Goal: Information Seeking & Learning: Find specific fact

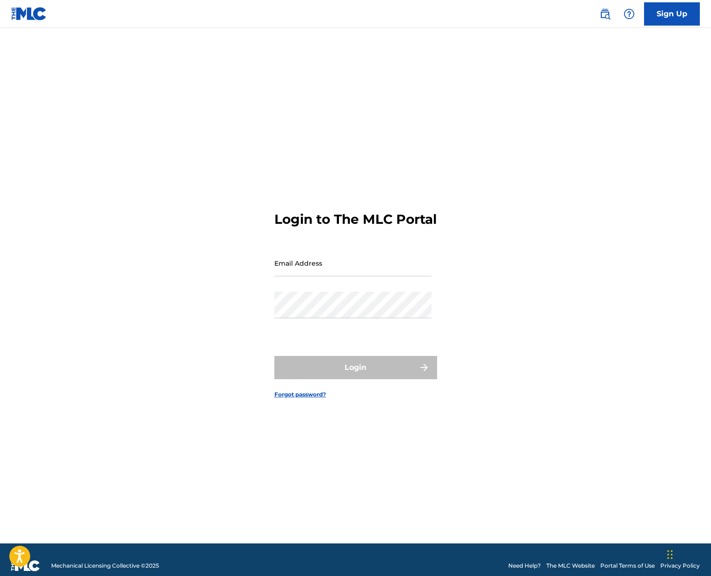
click at [22, 12] on img at bounding box center [29, 13] width 36 height 13
click at [36, 8] on img at bounding box center [29, 13] width 36 height 13
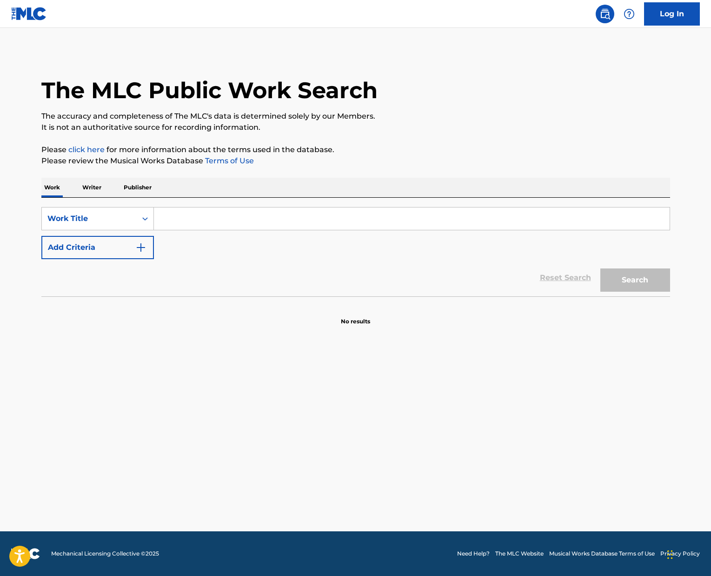
click at [194, 216] on input "Search Form" at bounding box center [412, 219] width 516 height 22
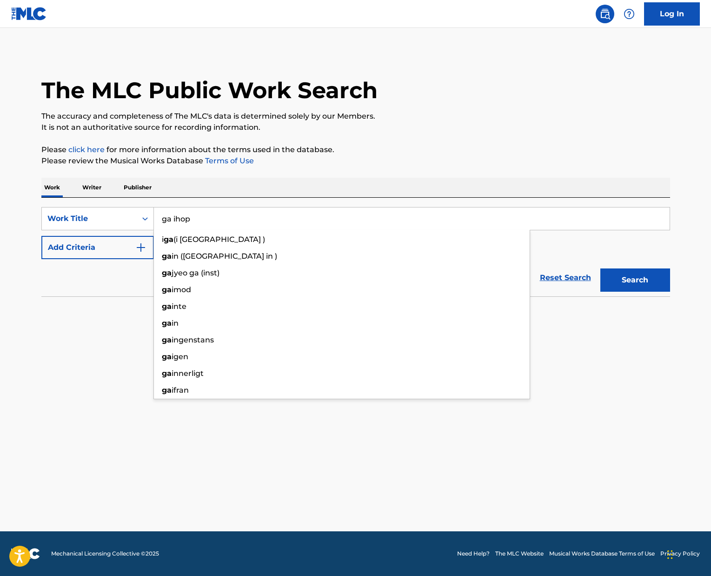
click at [601, 268] on button "Search" at bounding box center [636, 279] width 70 height 23
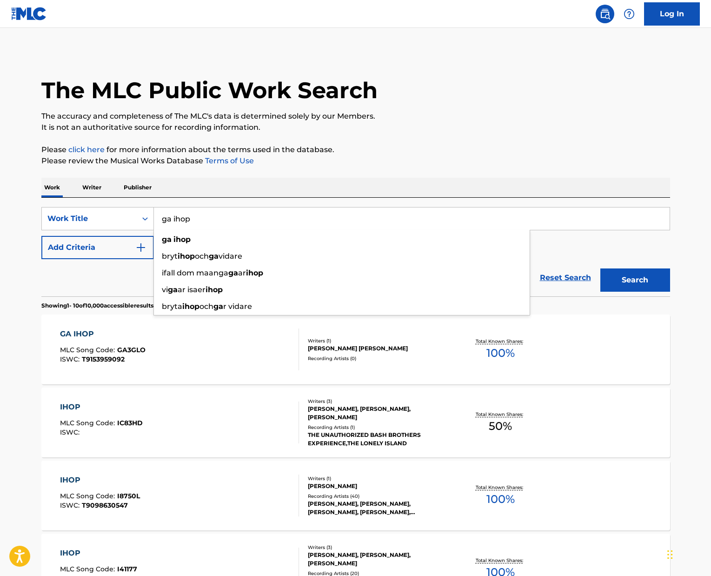
click at [212, 220] on input "ga ihop" at bounding box center [412, 219] width 516 height 22
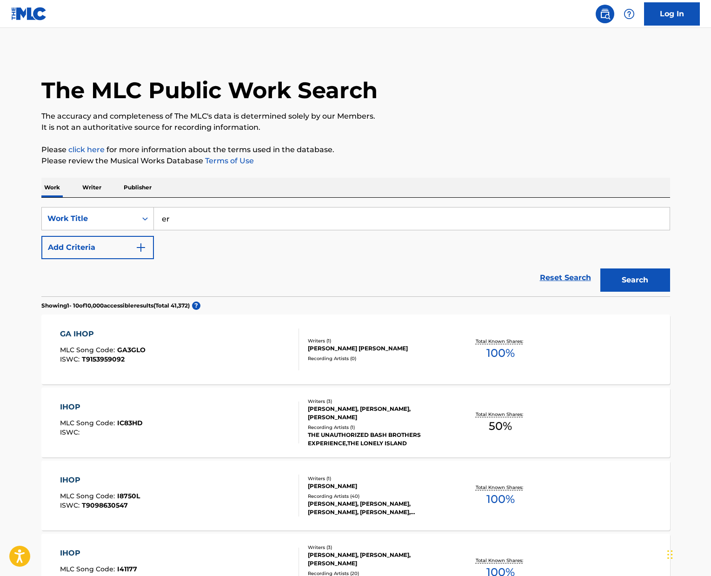
type input "e"
type input "c"
type input "erik carl friman"
click at [601, 268] on button "Search" at bounding box center [636, 279] width 70 height 23
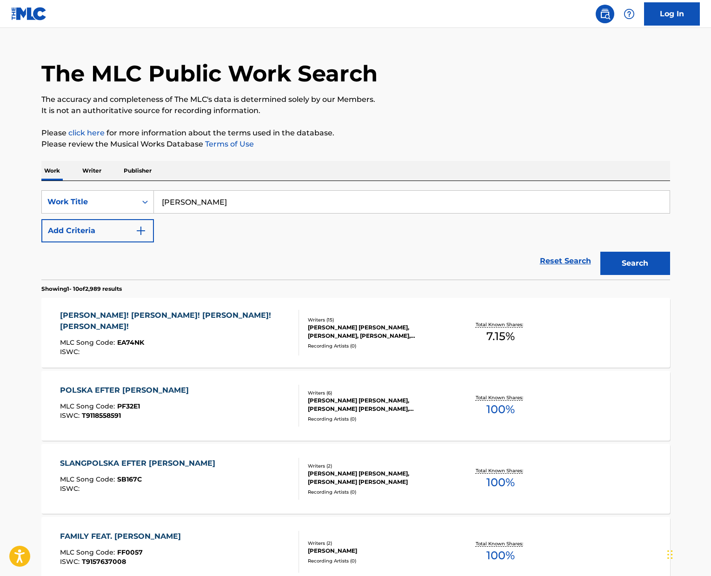
scroll to position [23, 0]
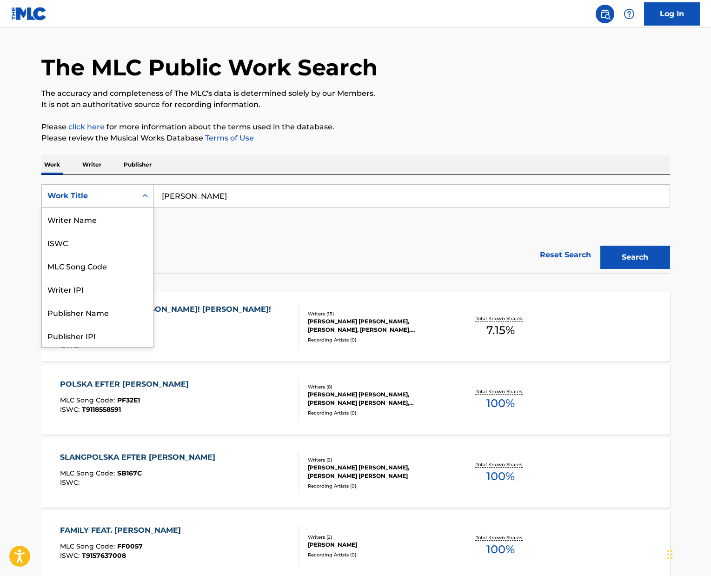
click at [115, 187] on div "Work Title" at bounding box center [89, 196] width 95 height 18
click at [91, 214] on div "Writer Name" at bounding box center [98, 219] width 112 height 23
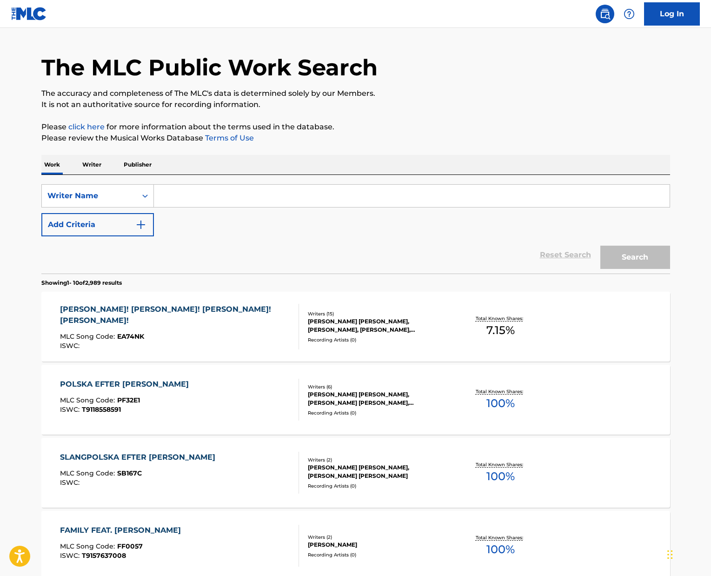
click at [418, 201] on input "Search Form" at bounding box center [412, 196] width 516 height 22
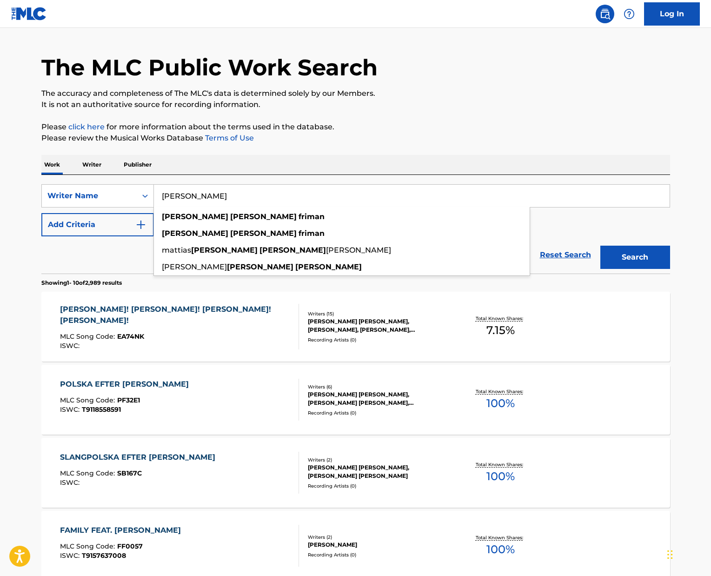
type input "erik carl friman"
click at [601, 246] on button "Search" at bounding box center [636, 257] width 70 height 23
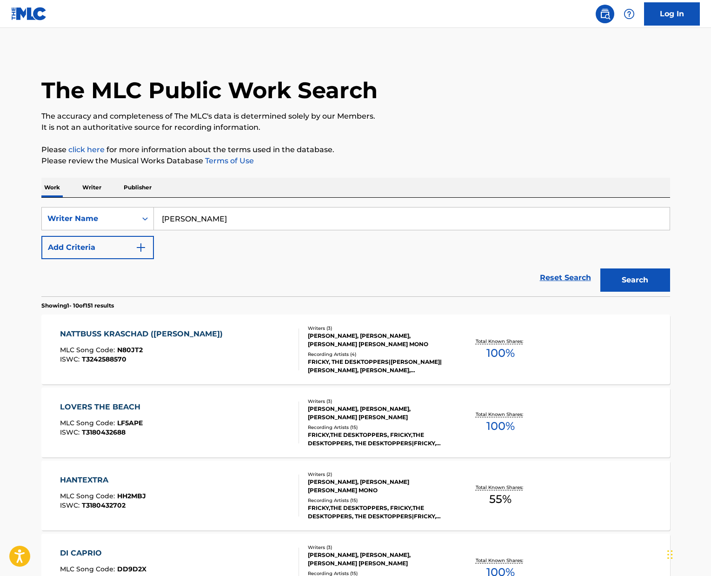
click at [92, 181] on p "Writer" at bounding box center [92, 188] width 25 height 20
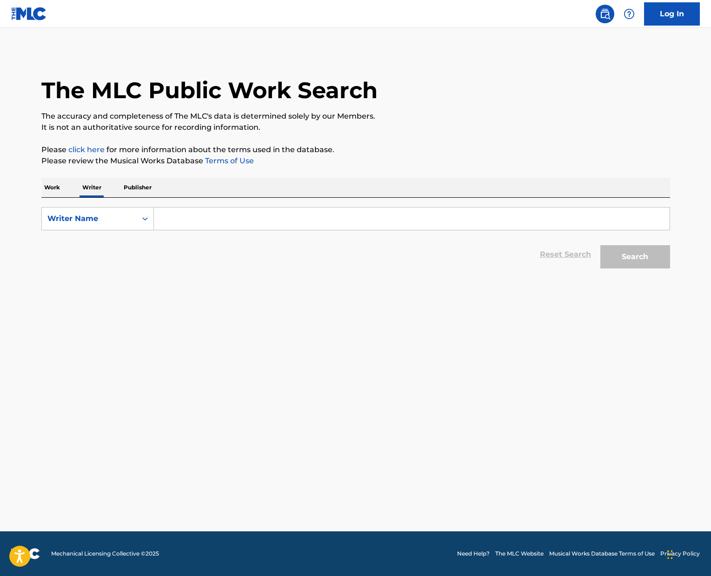
click at [178, 217] on input "Search Form" at bounding box center [412, 219] width 516 height 22
click at [52, 181] on p "Work" at bounding box center [51, 188] width 21 height 20
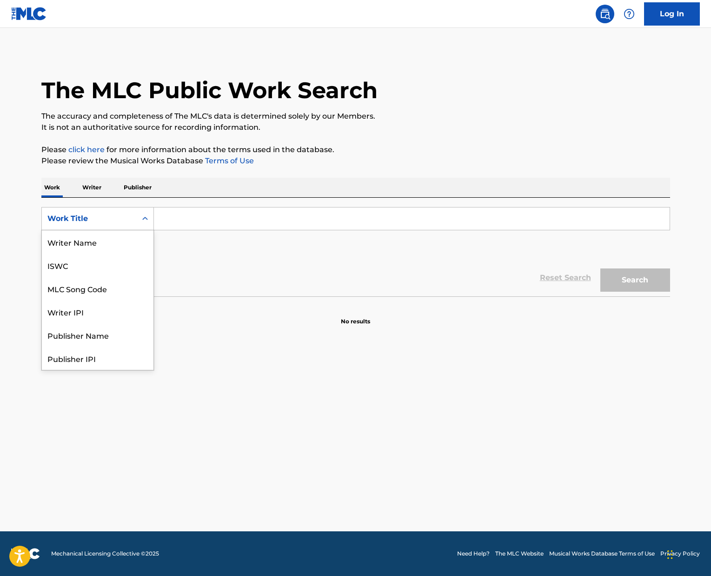
click at [107, 219] on div "Work Title" at bounding box center [89, 218] width 84 height 11
click at [91, 269] on div "ISWC" at bounding box center [98, 265] width 112 height 23
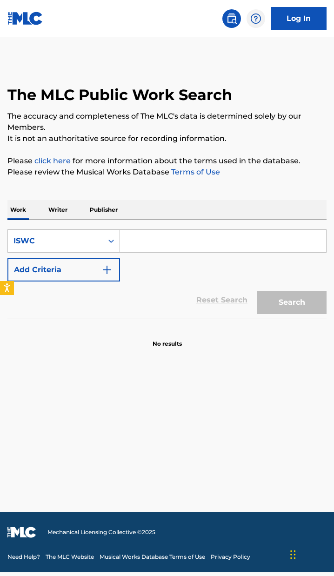
click at [157, 230] on input "Search Form" at bounding box center [223, 241] width 206 height 22
type input "T-305.129.386-4"
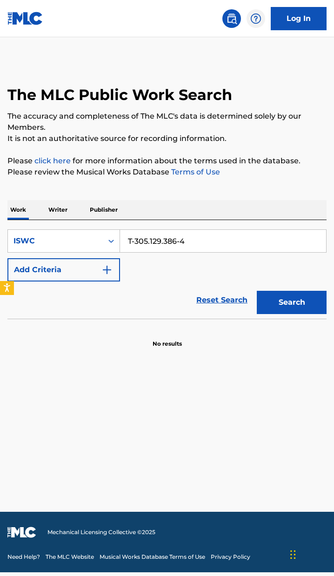
click at [296, 291] on button "Search" at bounding box center [292, 302] width 70 height 23
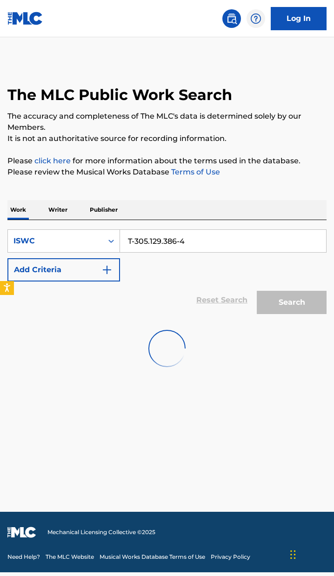
click at [308, 291] on div "Search" at bounding box center [289, 299] width 74 height 37
